Goal: Task Accomplishment & Management: Use online tool/utility

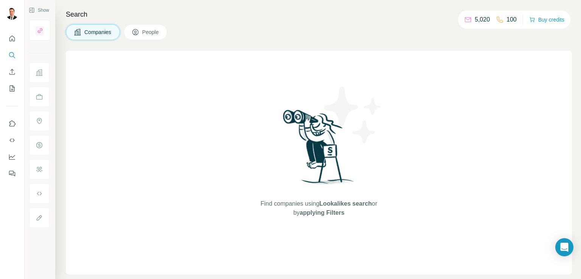
click at [103, 31] on span "Companies" at bounding box center [98, 32] width 28 height 8
click at [92, 36] on button "Companies" at bounding box center [93, 32] width 54 height 16
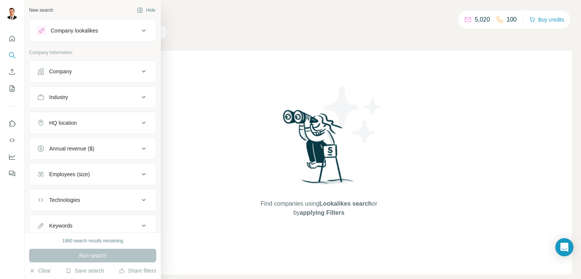
click at [139, 70] on icon at bounding box center [143, 71] width 9 height 9
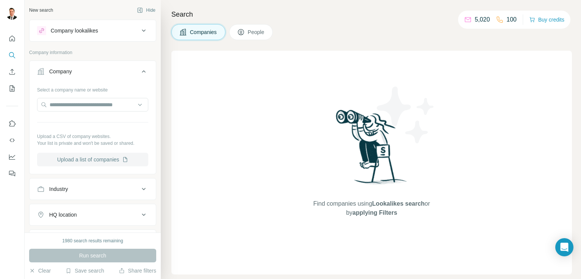
click at [97, 157] on button "Upload a list of companies" at bounding box center [92, 160] width 111 height 14
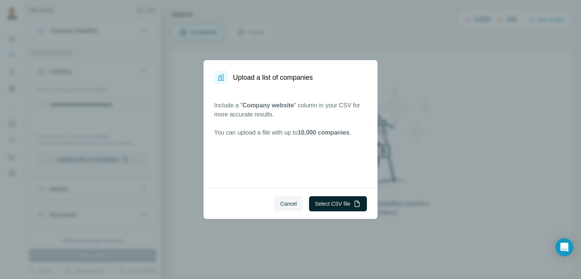
click at [328, 201] on button "Select CSV file" at bounding box center [338, 203] width 58 height 15
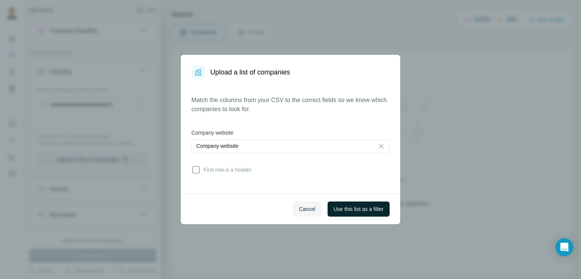
click at [353, 209] on span "Use this list as a filter" at bounding box center [359, 209] width 50 height 8
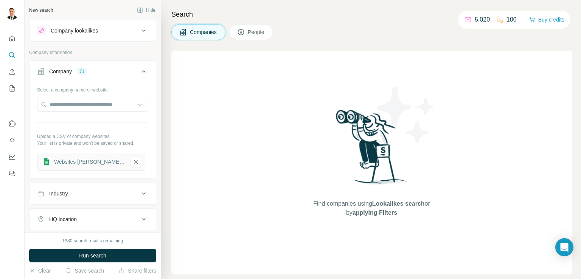
click at [353, 209] on span "Find companies using Lookalikes search or by applying Filters" at bounding box center [371, 208] width 121 height 18
click at [84, 253] on span "Run search" at bounding box center [92, 256] width 27 height 8
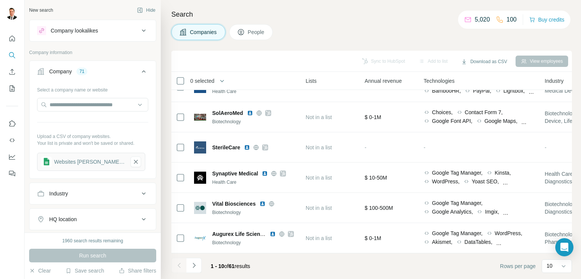
scroll to position [143, 516]
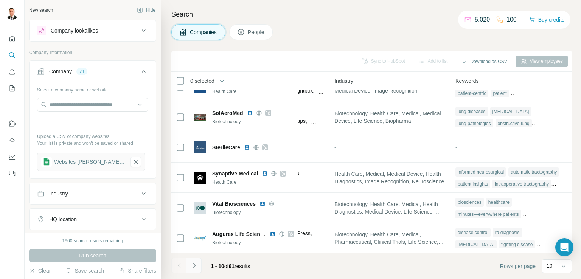
click at [194, 264] on icon "Navigate to next page" at bounding box center [194, 266] width 8 height 8
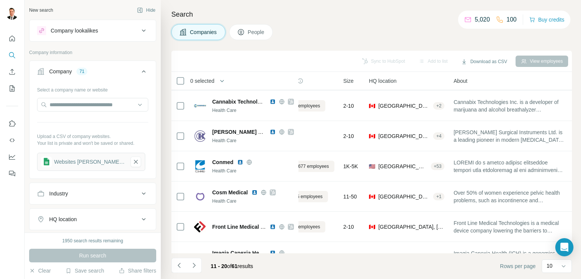
scroll to position [143, 34]
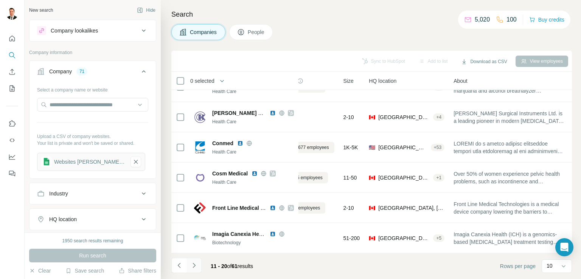
click at [192, 267] on icon "Navigate to next page" at bounding box center [194, 266] width 8 height 8
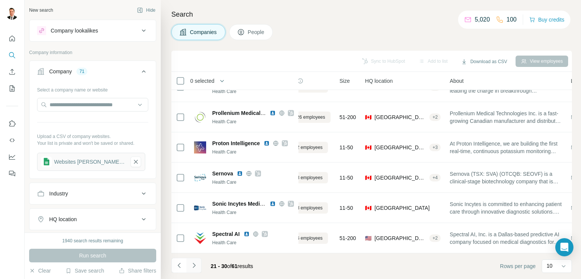
click at [195, 263] on icon "Navigate to next page" at bounding box center [194, 266] width 8 height 8
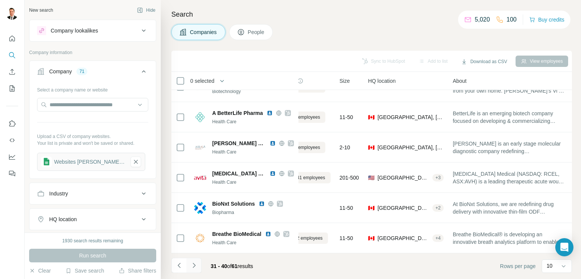
click at [194, 264] on icon "Navigate to next page" at bounding box center [194, 266] width 8 height 8
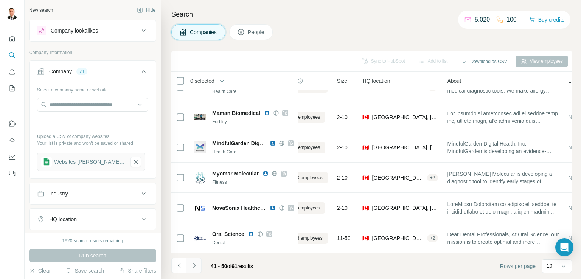
click at [193, 263] on icon "Navigate to next page" at bounding box center [194, 265] width 3 height 5
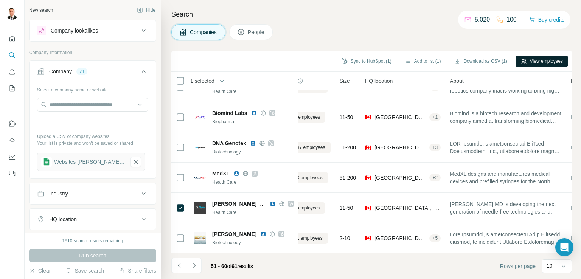
click at [534, 59] on button "View employees" at bounding box center [542, 61] width 53 height 11
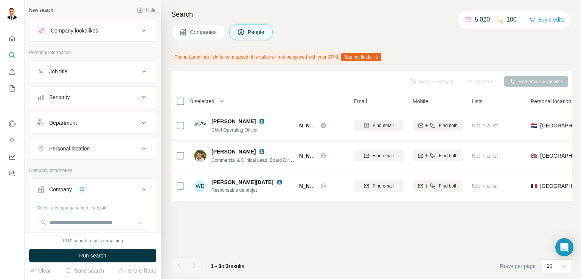
scroll to position [0, 34]
